Goal: Task Accomplishment & Management: Use online tool/utility

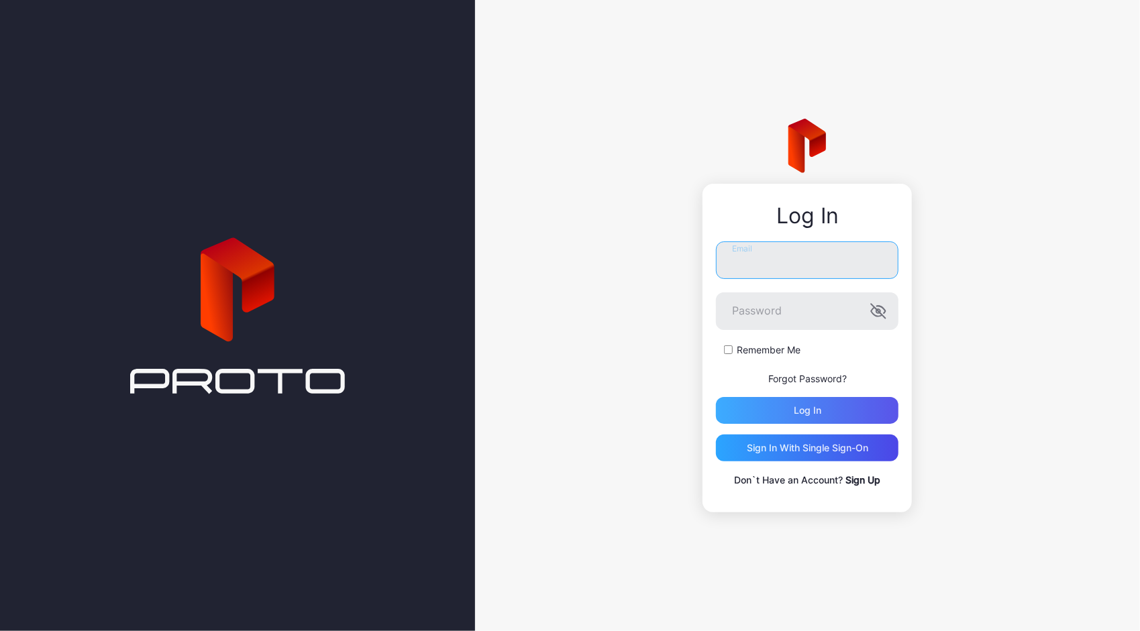
type input "**********"
click at [833, 419] on div "Log in" at bounding box center [807, 410] width 182 height 27
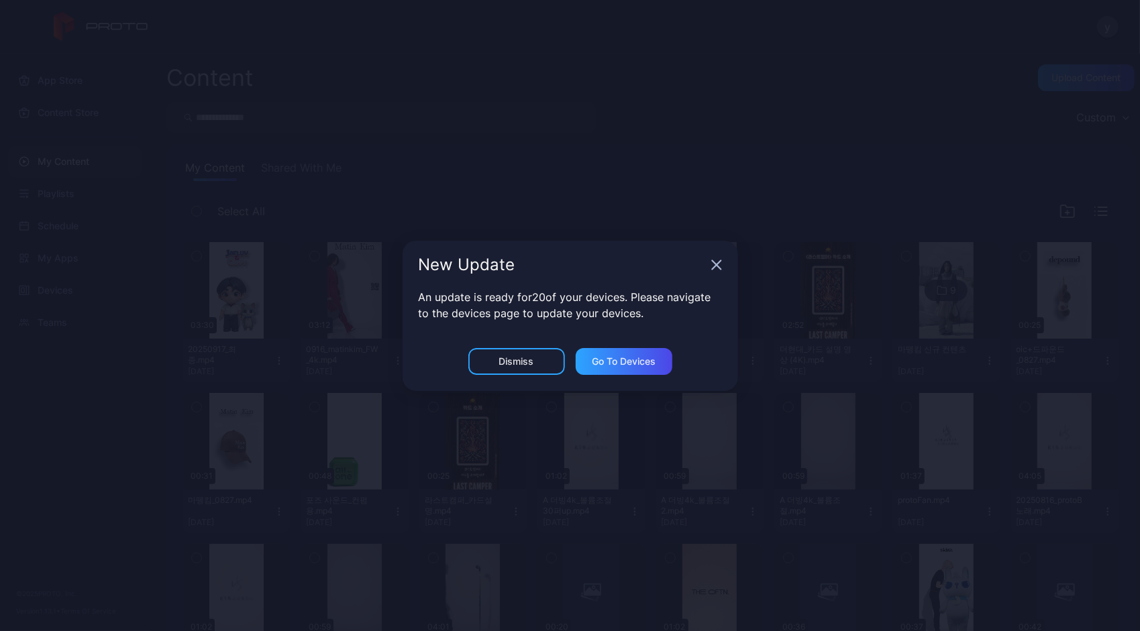
click at [716, 266] on icon "button" at bounding box center [716, 265] width 11 height 11
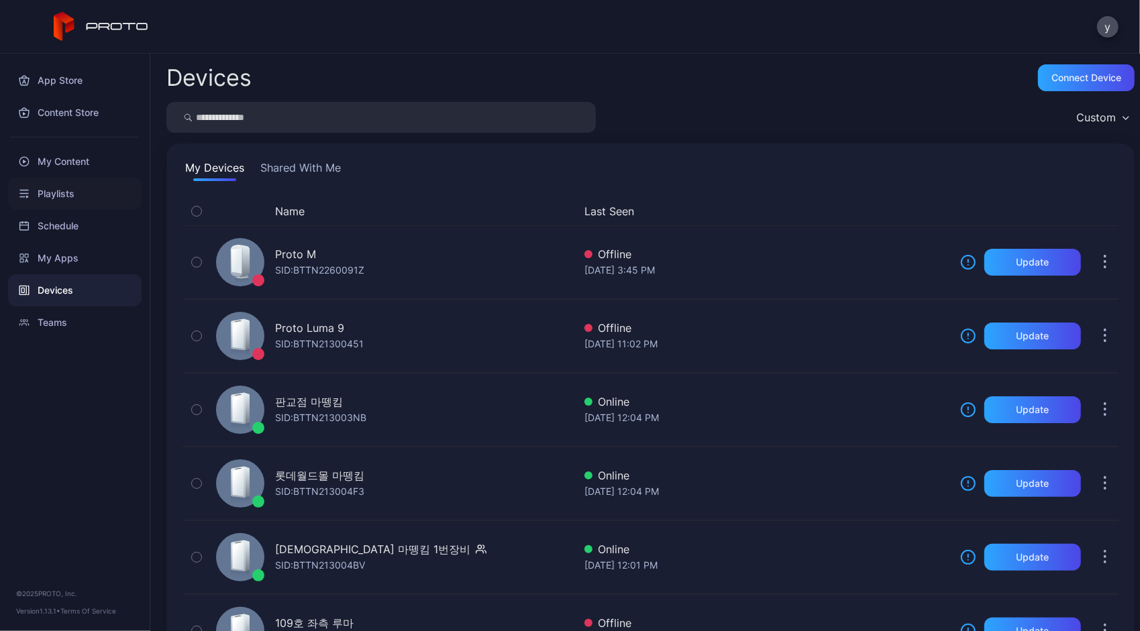
click at [85, 201] on div "Playlists" at bounding box center [74, 194] width 133 height 32
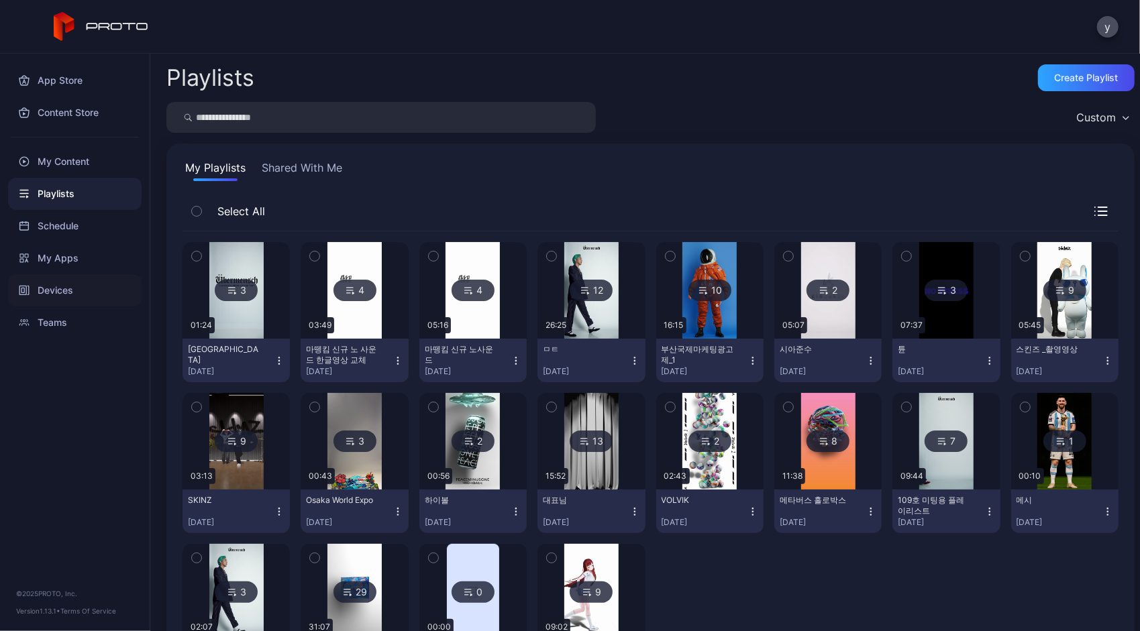
click at [80, 282] on div "Devices" at bounding box center [74, 290] width 133 height 32
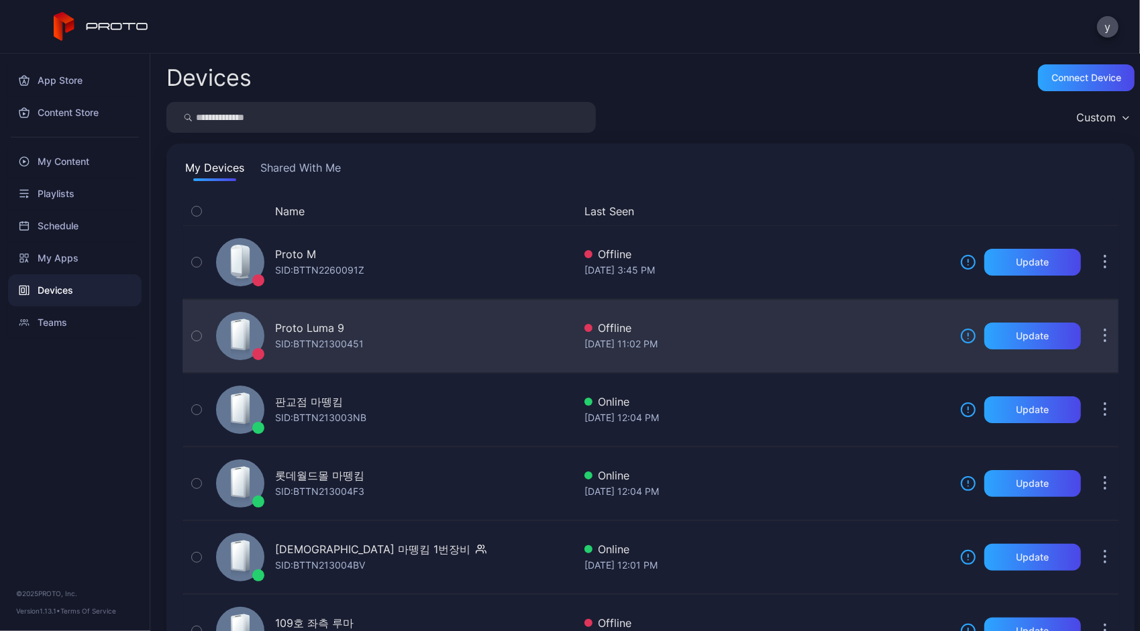
click at [339, 344] on div "SID: BTTN21300451" at bounding box center [319, 344] width 89 height 16
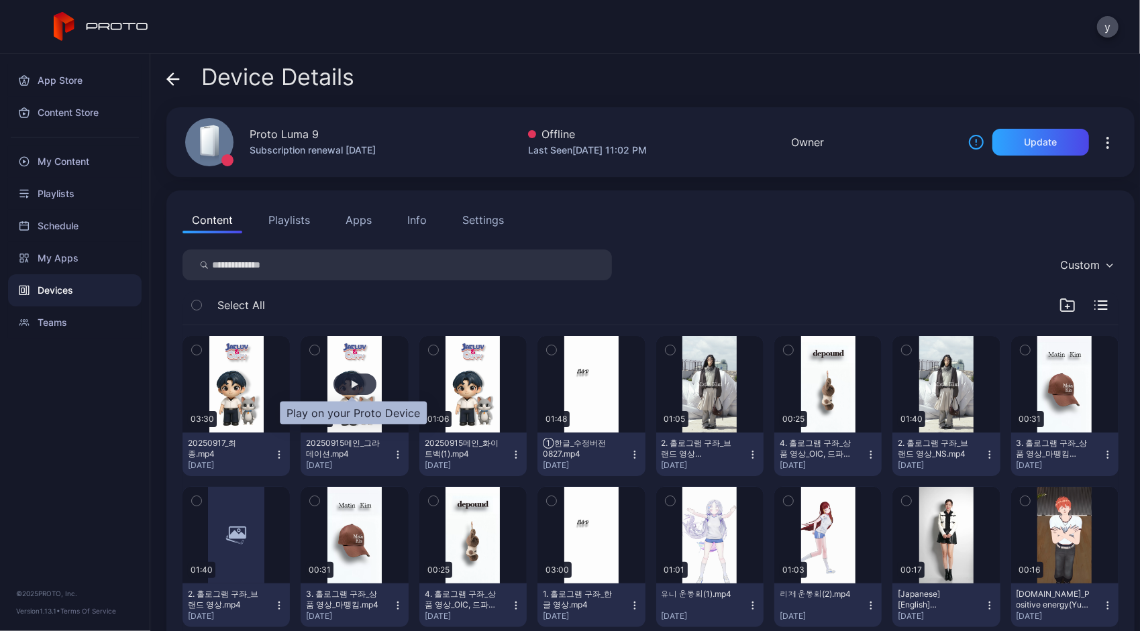
click at [348, 374] on div "button" at bounding box center [354, 384] width 43 height 21
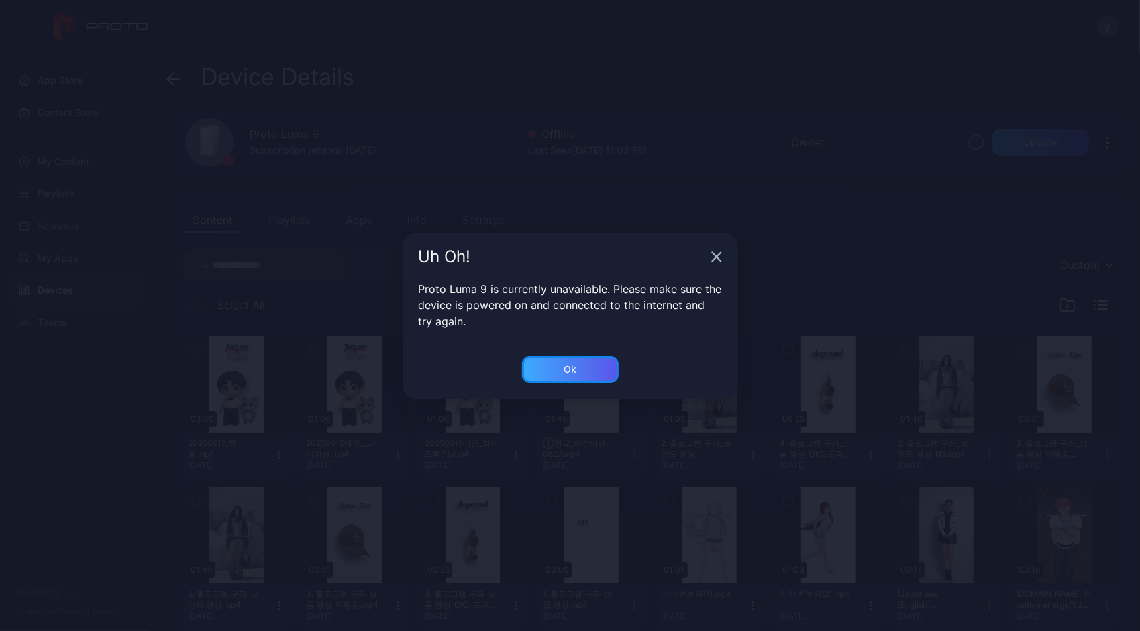
click at [541, 364] on div "Ok" at bounding box center [570, 369] width 97 height 27
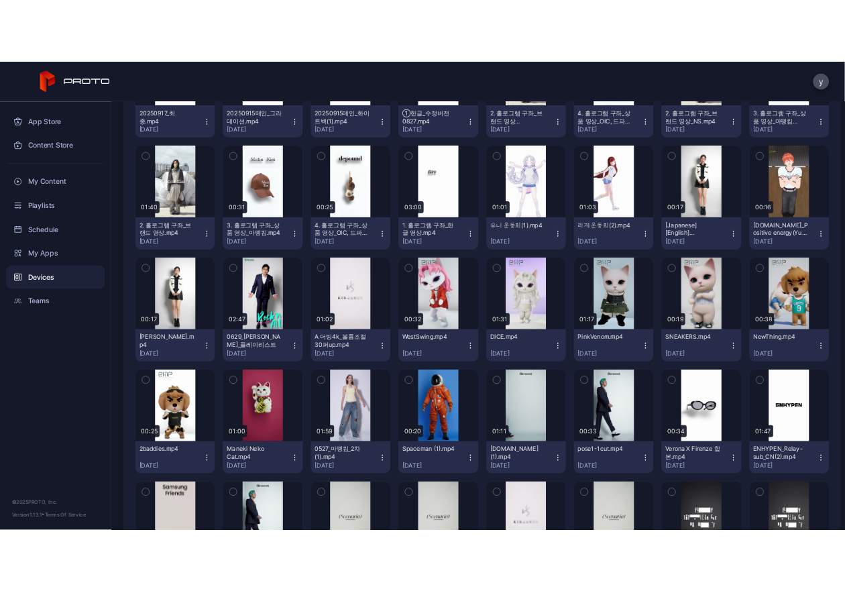
scroll to position [376, 0]
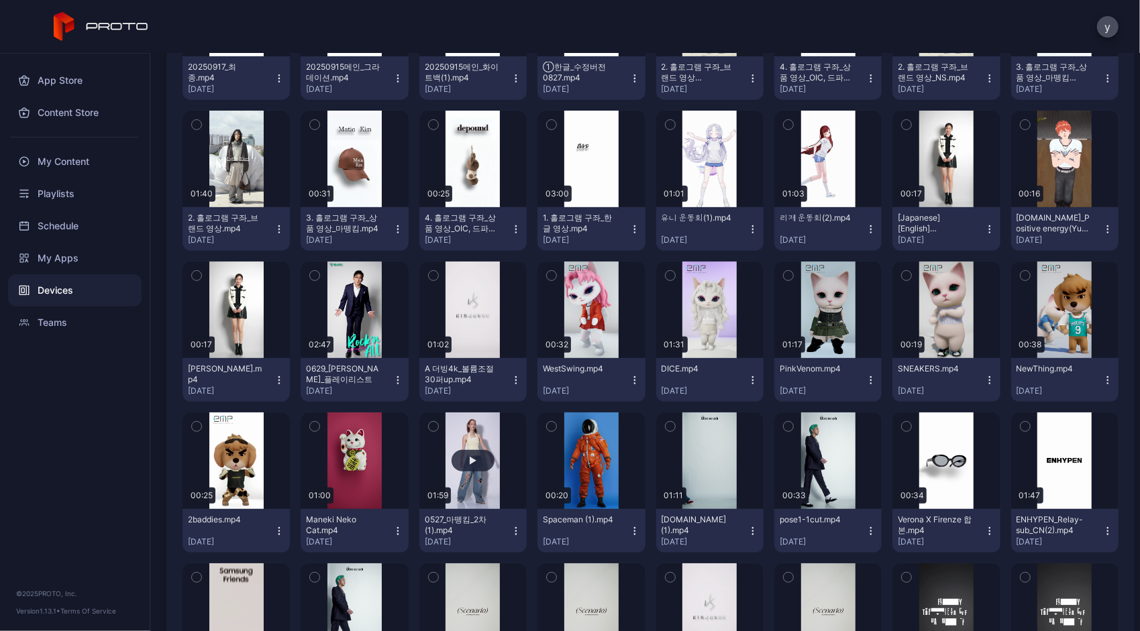
click at [474, 447] on button "button" at bounding box center [472, 461] width 107 height 97
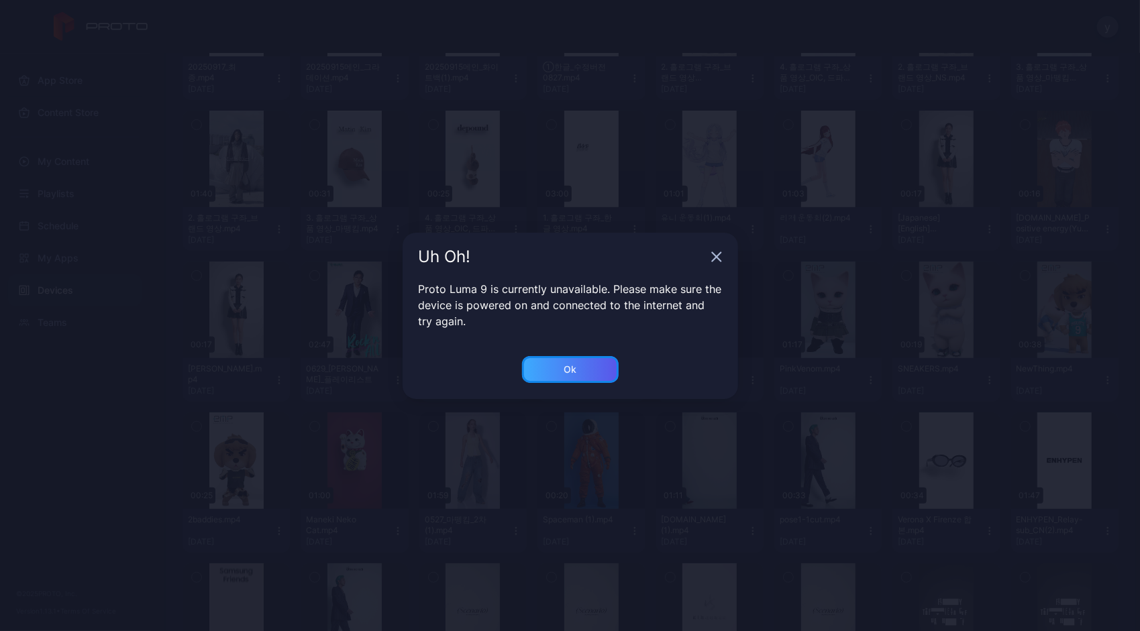
click at [550, 368] on div "Ok" at bounding box center [570, 369] width 97 height 27
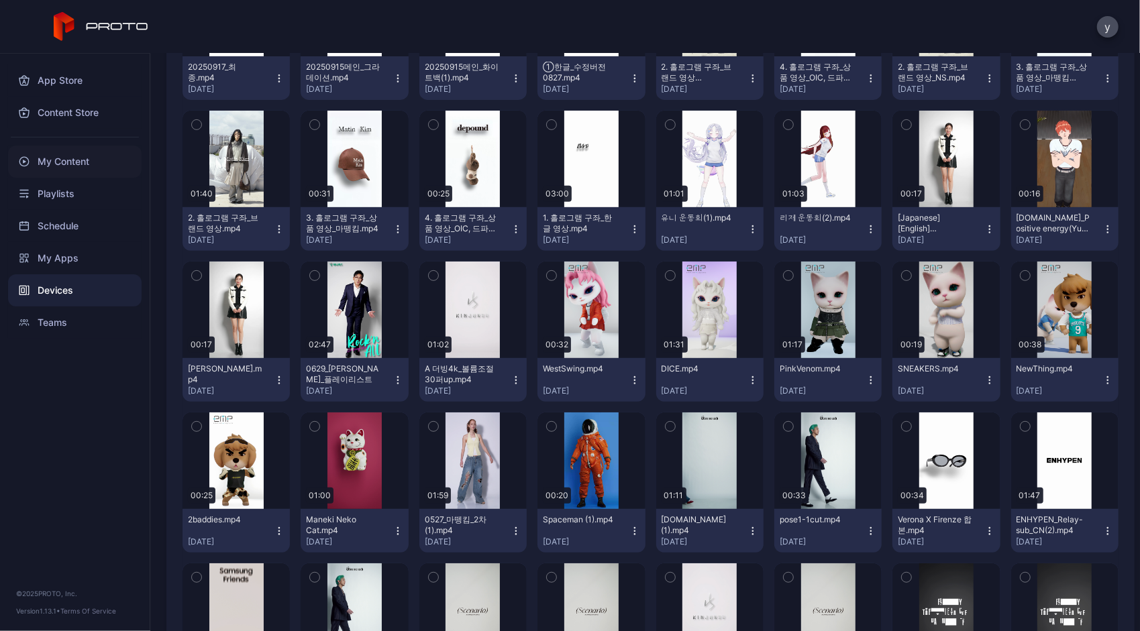
click at [82, 173] on div "My Content" at bounding box center [74, 162] width 133 height 32
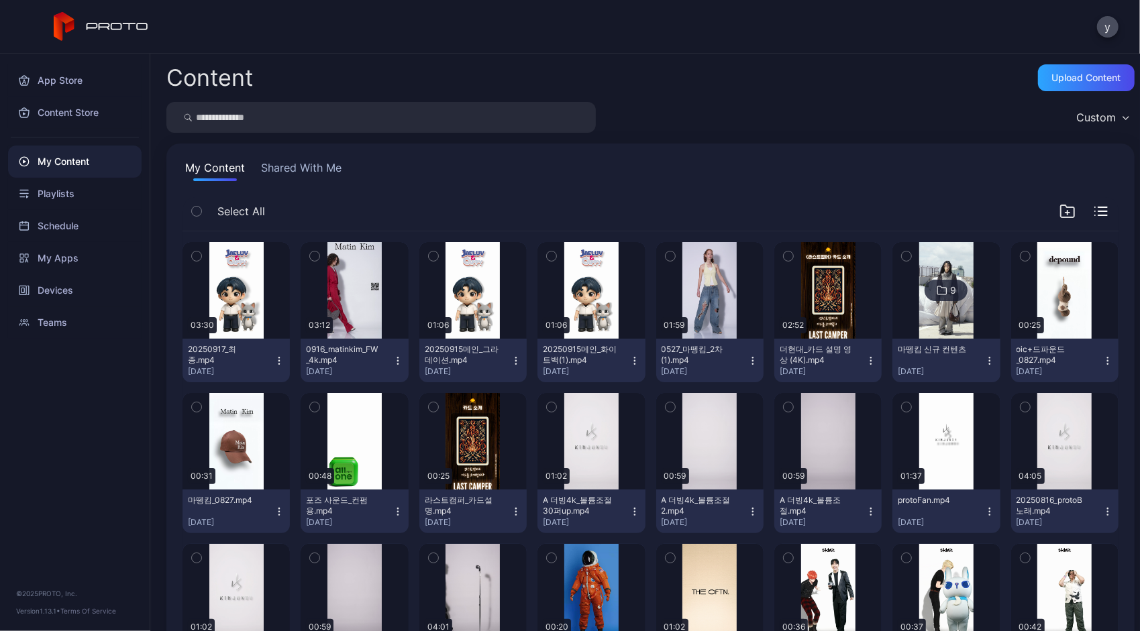
click at [347, 124] on input "search" at bounding box center [380, 117] width 429 height 31
type input "**"
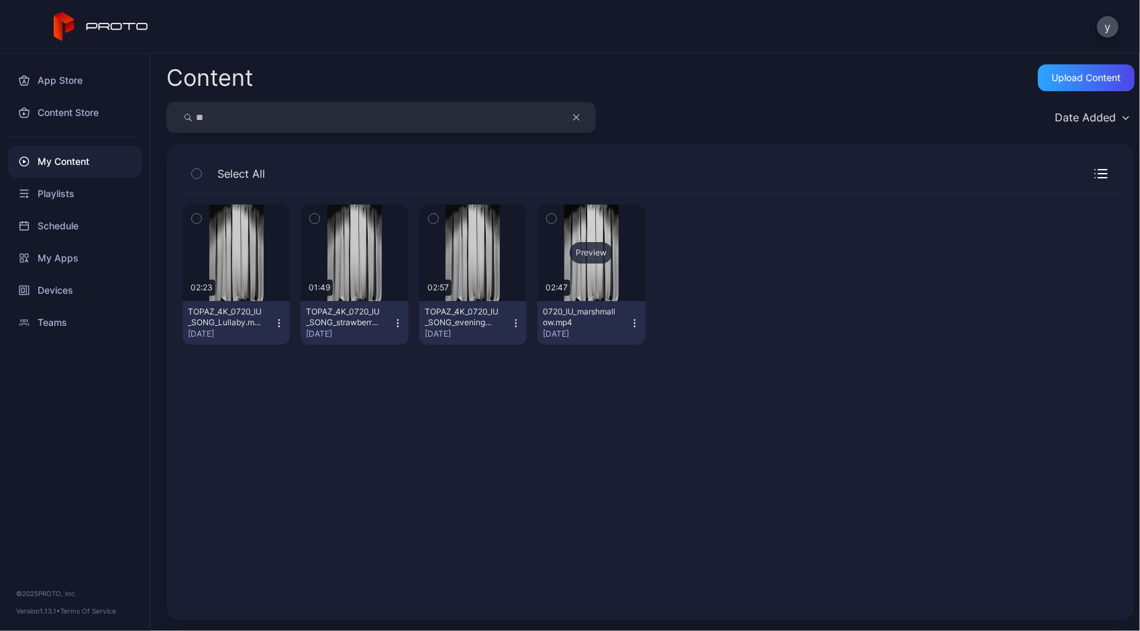
click at [572, 247] on div "Preview" at bounding box center [591, 252] width 43 height 21
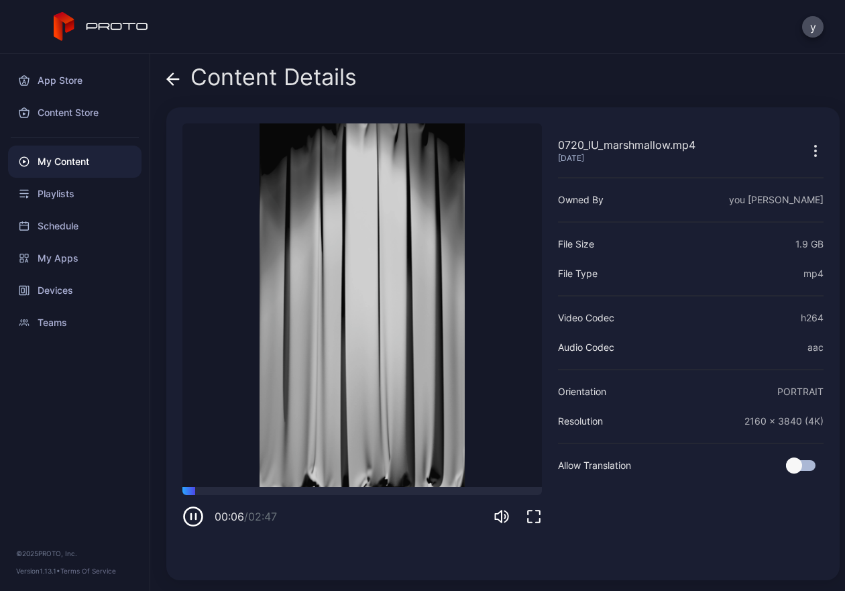
click at [535, 515] on icon "button" at bounding box center [534, 516] width 16 height 16
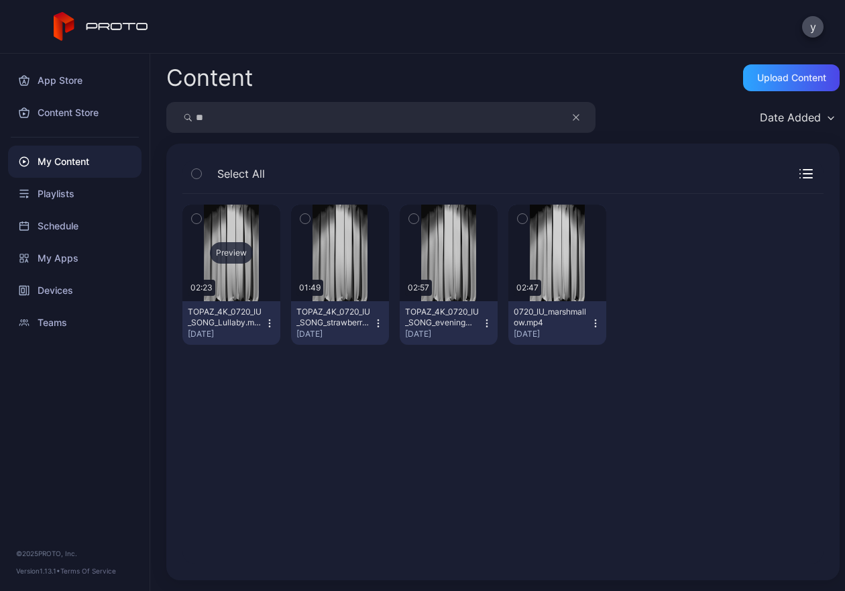
click at [251, 258] on div "Preview" at bounding box center [231, 252] width 43 height 21
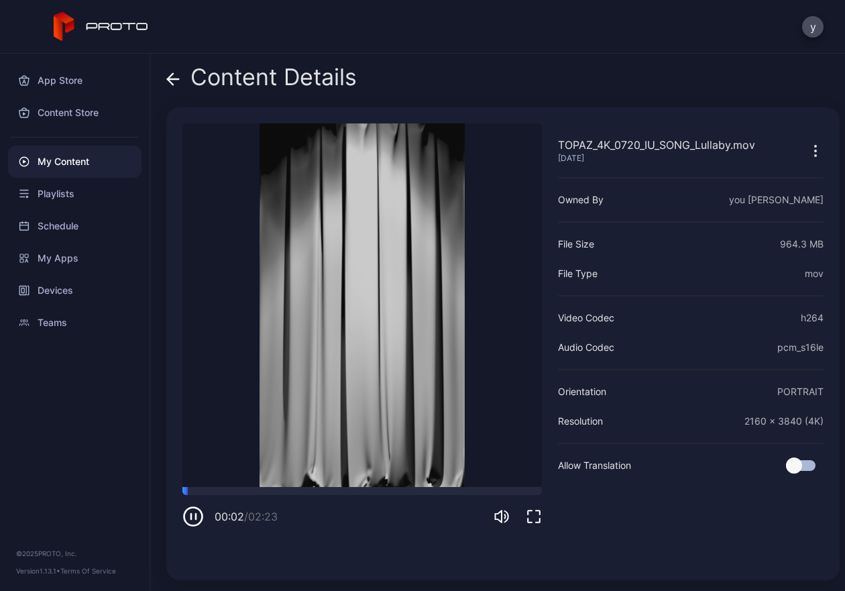
click at [532, 511] on icon "button" at bounding box center [534, 517] width 12 height 12
click at [535, 515] on icon "button" at bounding box center [534, 516] width 16 height 16
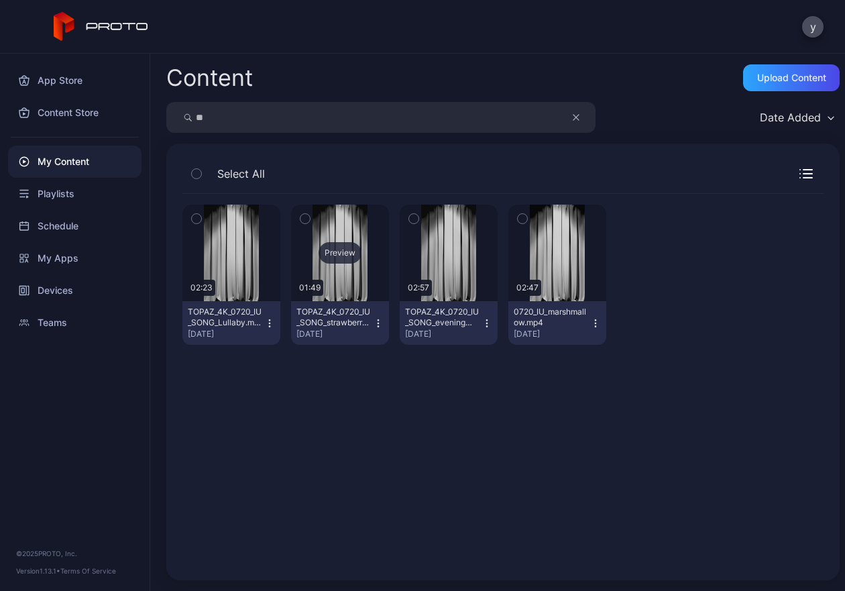
click at [356, 252] on div "Preview" at bounding box center [340, 252] width 43 height 21
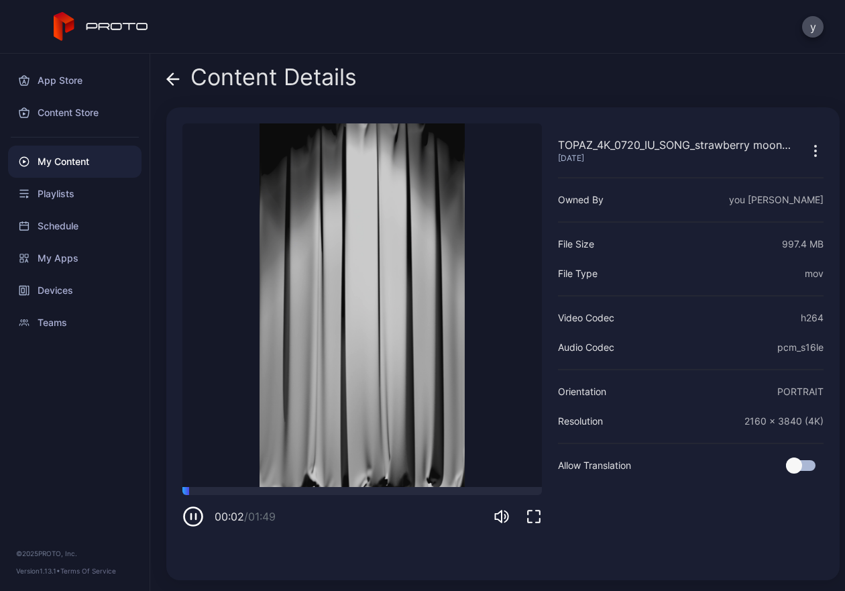
click at [533, 520] on icon "button" at bounding box center [534, 516] width 16 height 16
click at [526, 508] on button "button" at bounding box center [534, 516] width 16 height 16
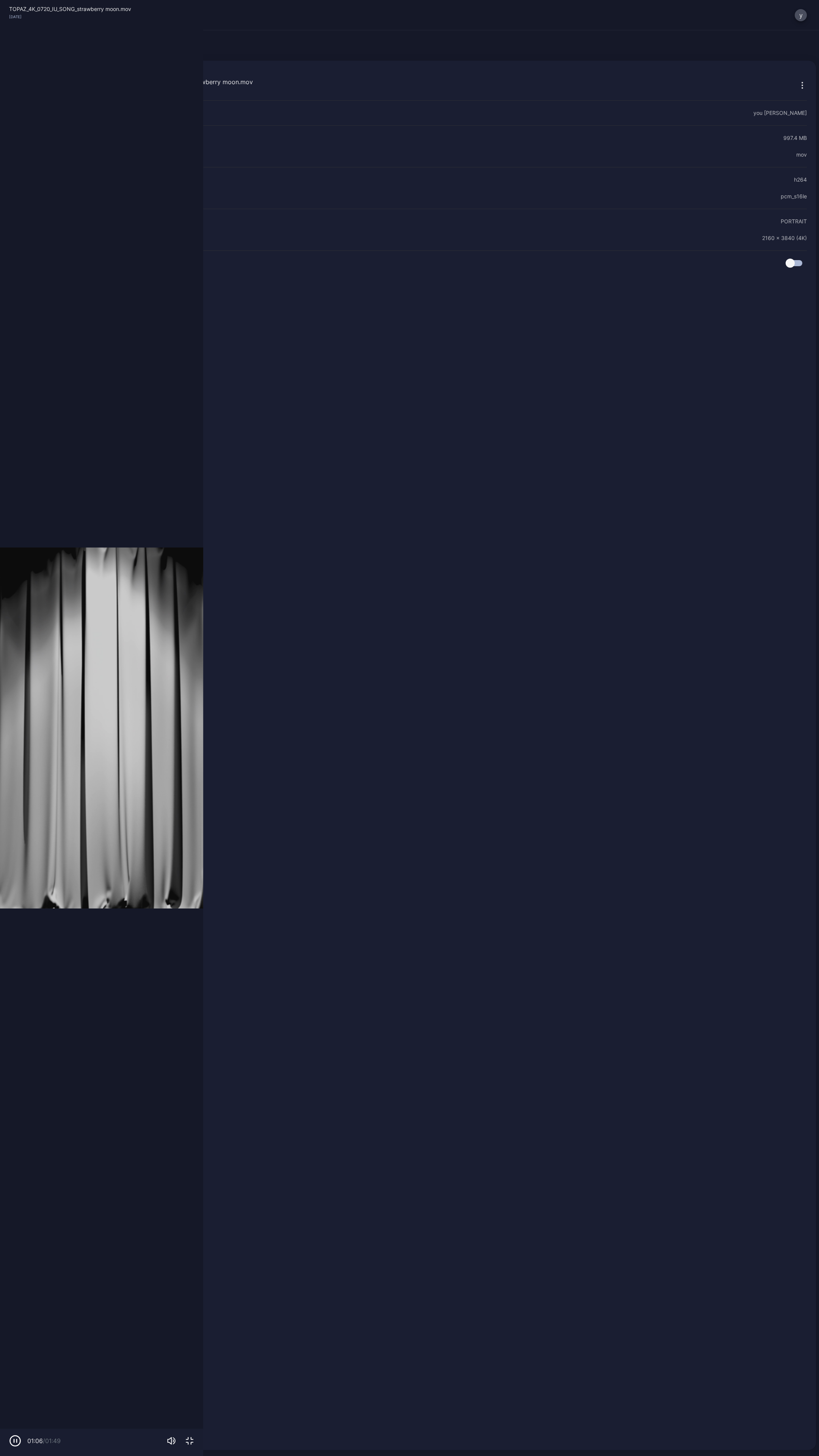
click at [185, 357] on button "button" at bounding box center [189, 1441] width 9 height 9
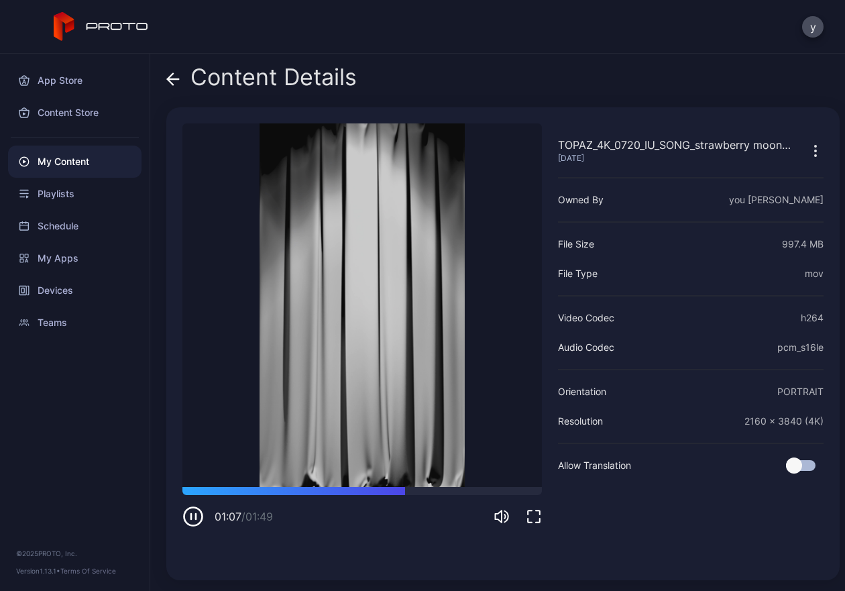
click at [194, 517] on icon "button" at bounding box center [192, 516] width 21 height 21
